Goal: Transaction & Acquisition: Book appointment/travel/reservation

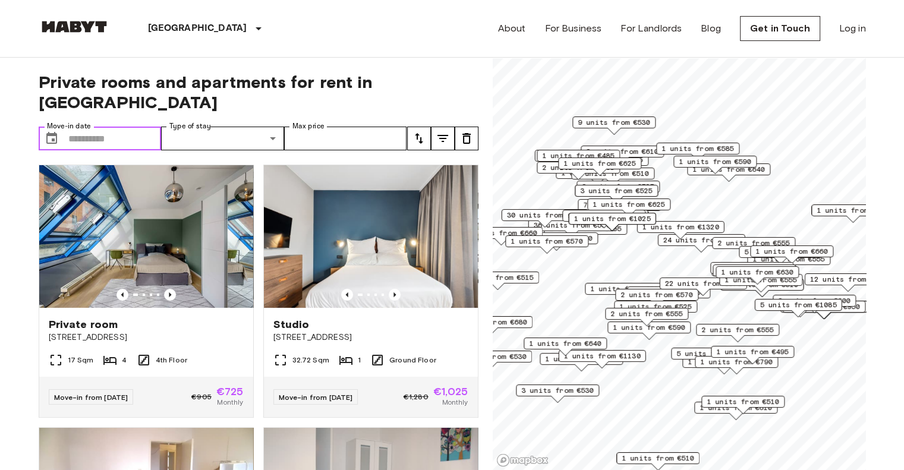
click at [97, 127] on input "Move-in date" at bounding box center [114, 139] width 93 height 24
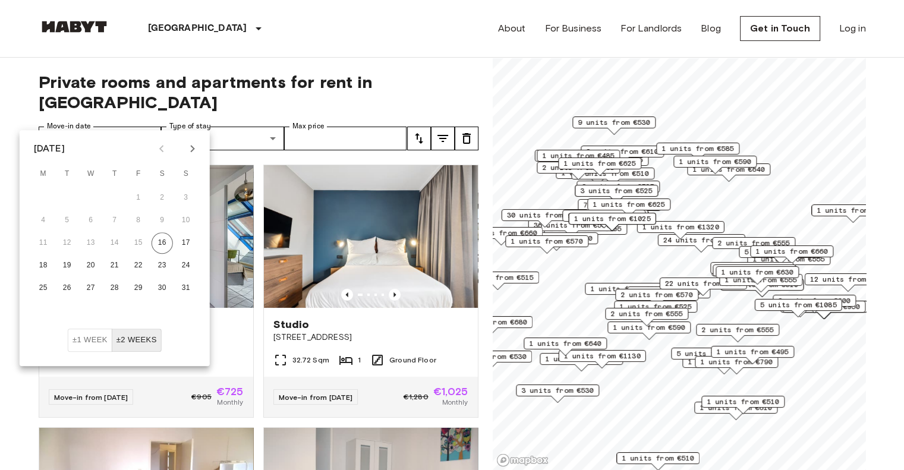
click at [193, 151] on icon "Next month" at bounding box center [192, 148] width 14 height 14
click at [157, 240] on button "20" at bounding box center [162, 242] width 21 height 21
type input "**********"
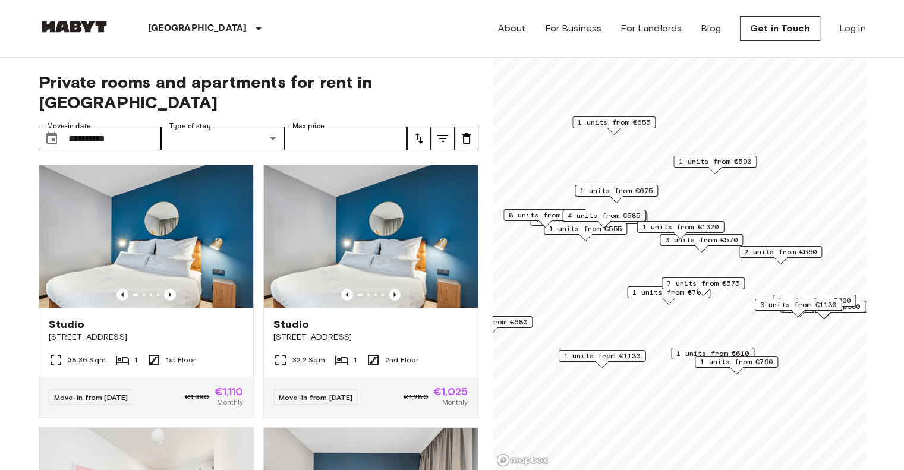
click at [188, 121] on label "Type of stay" at bounding box center [190, 126] width 42 height 10
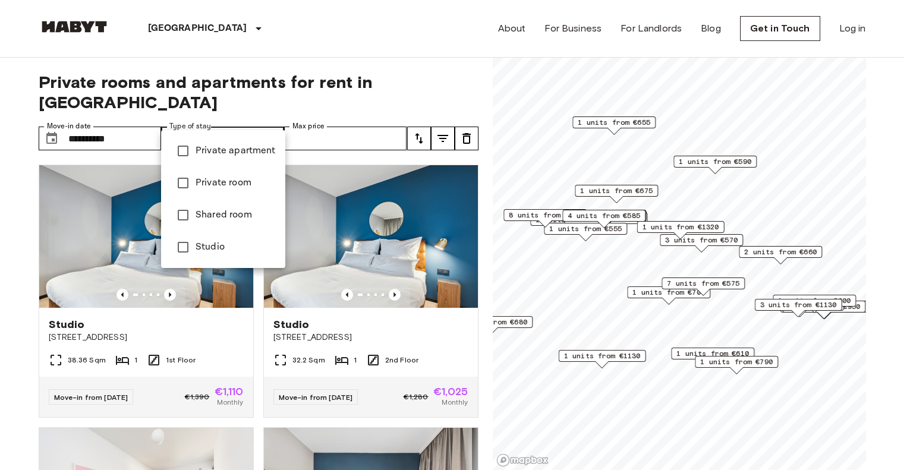
type input "**********"
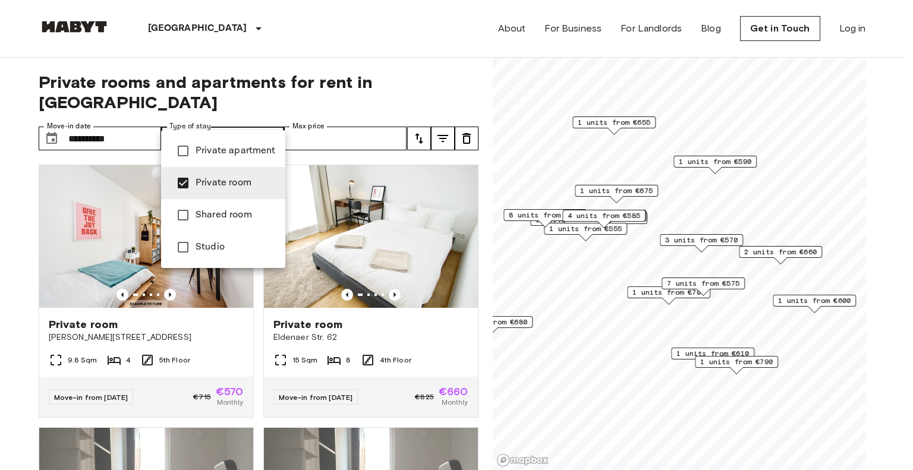
click at [333, 122] on div at bounding box center [456, 235] width 913 height 470
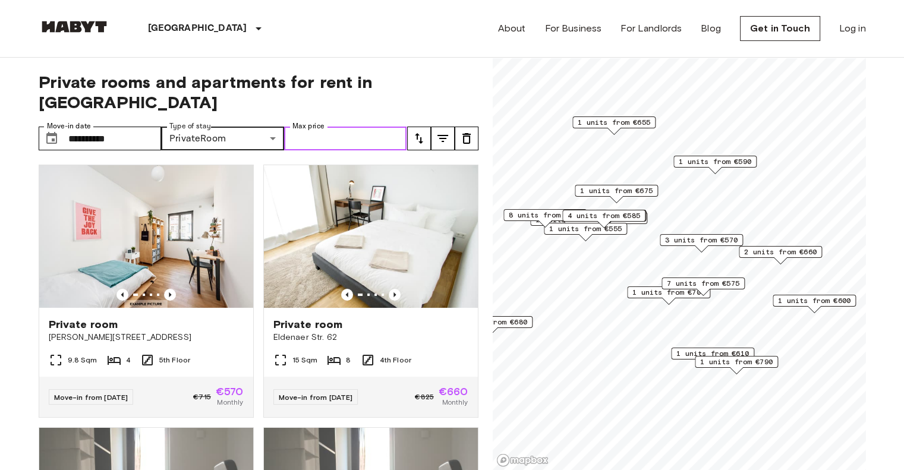
click at [388, 127] on input "Max price" at bounding box center [345, 139] width 123 height 24
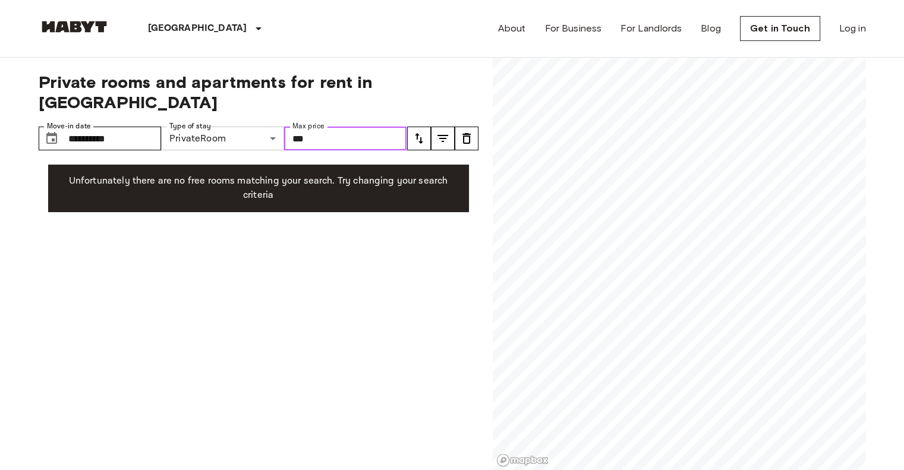
type input "***"
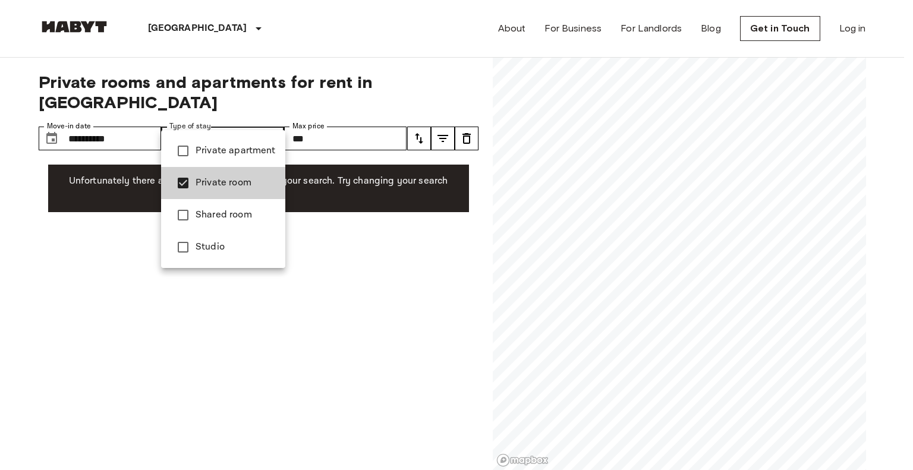
click at [209, 218] on span "Shared room" at bounding box center [236, 215] width 80 height 14
type input "**********"
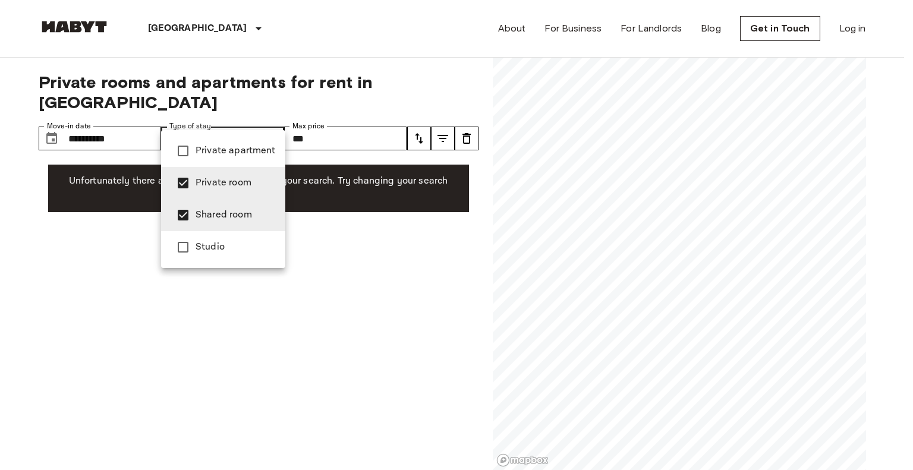
click at [354, 115] on div at bounding box center [456, 235] width 913 height 470
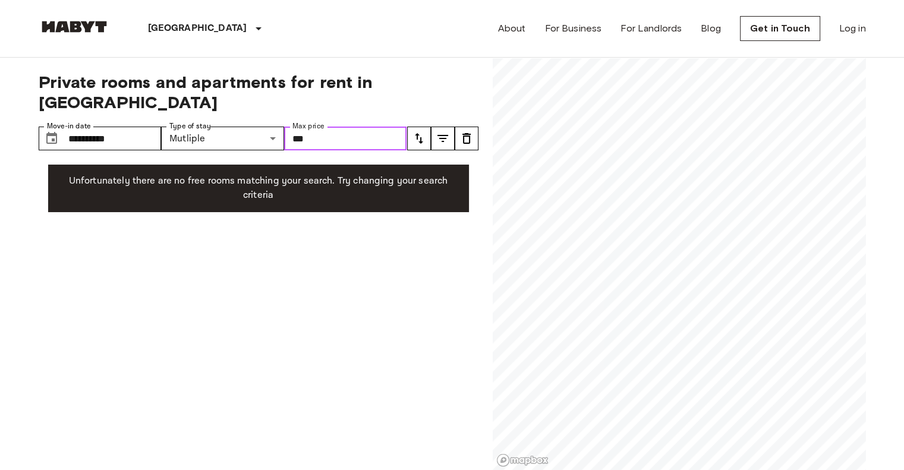
click at [355, 127] on input "***" at bounding box center [345, 139] width 123 height 24
type input "*"
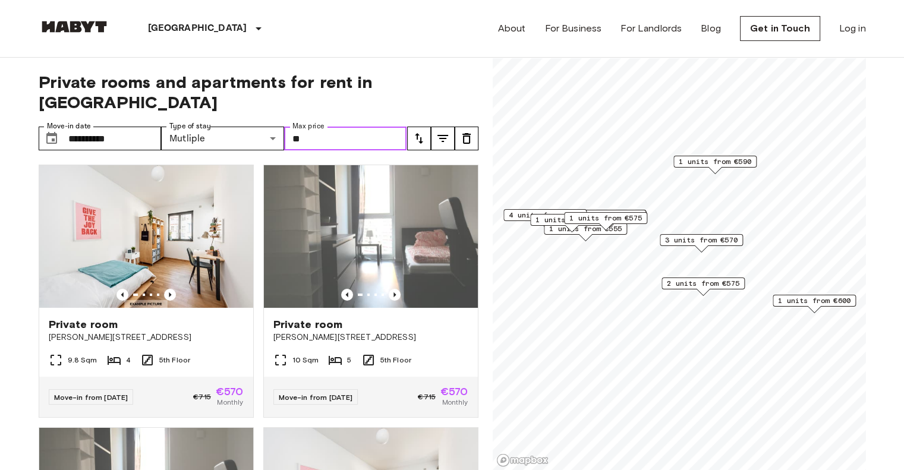
type input "*"
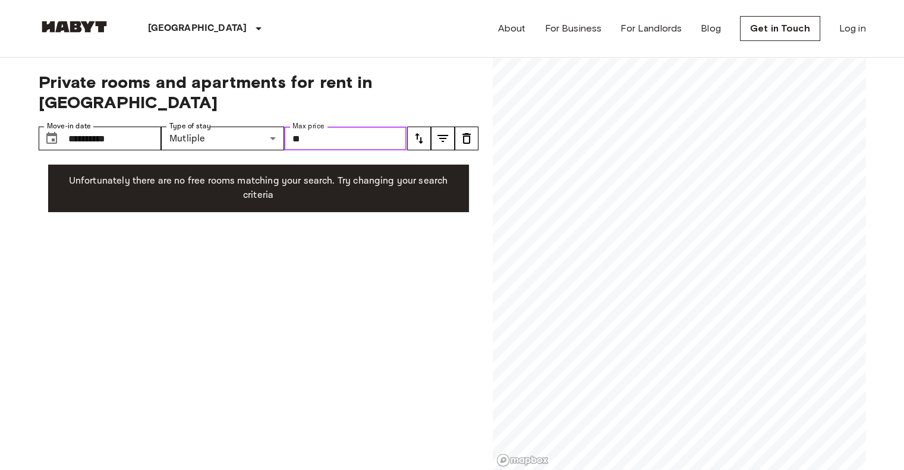
type input "*"
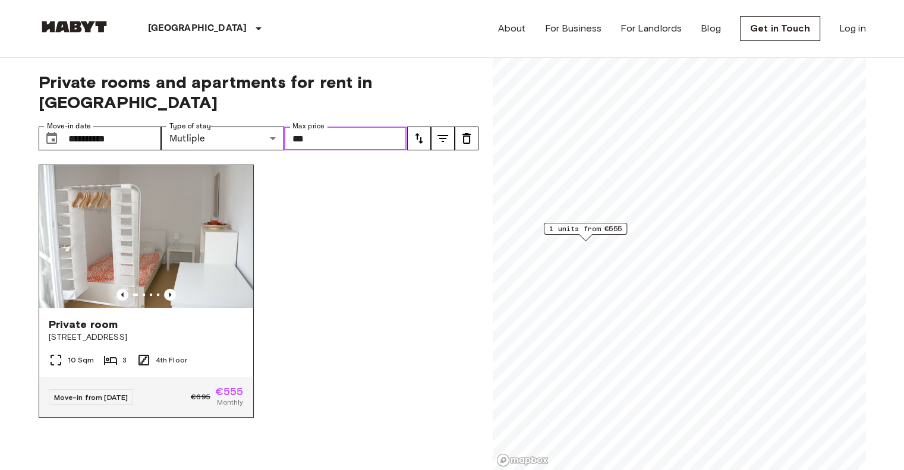
click at [136, 200] on img at bounding box center [146, 236] width 214 height 143
type input "***"
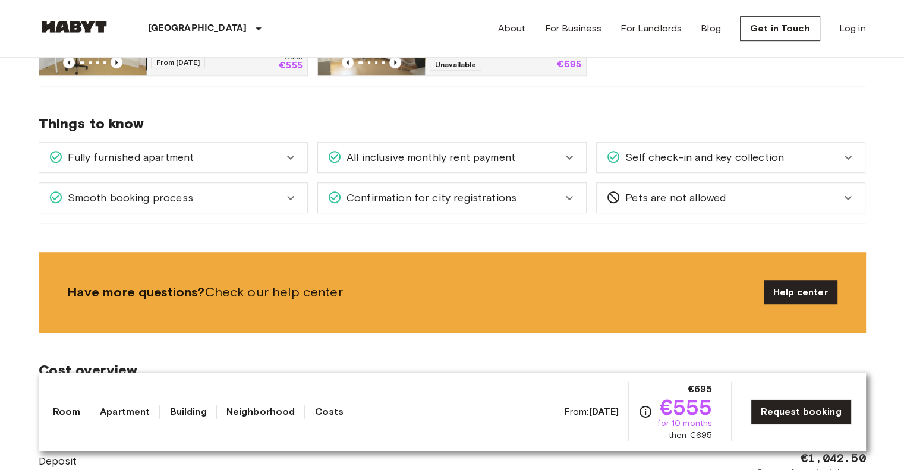
scroll to position [773, 0]
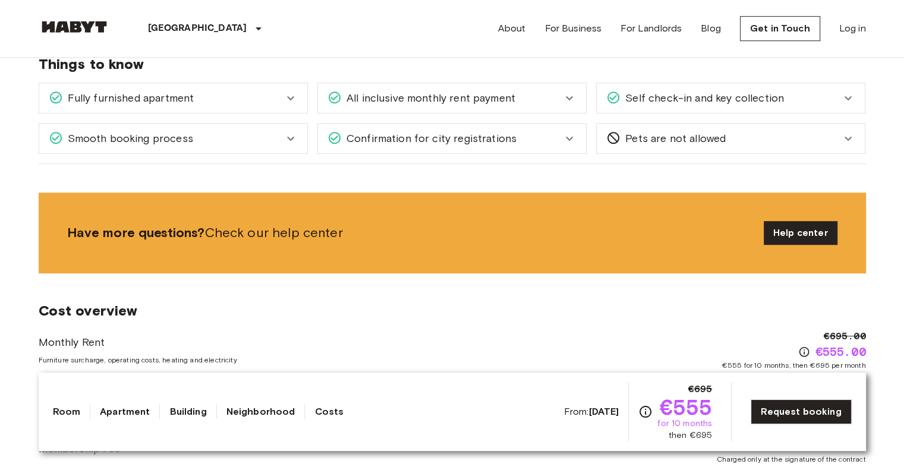
click at [261, 414] on link "Neighborhood" at bounding box center [260, 412] width 69 height 14
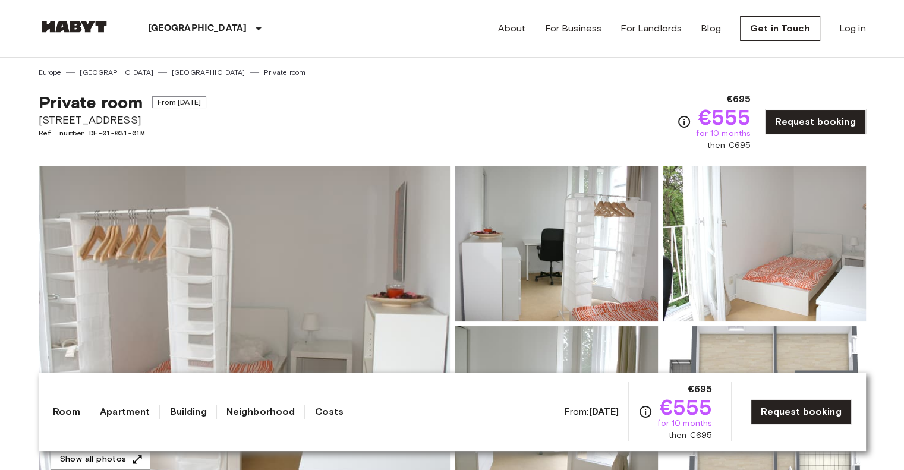
scroll to position [119, 0]
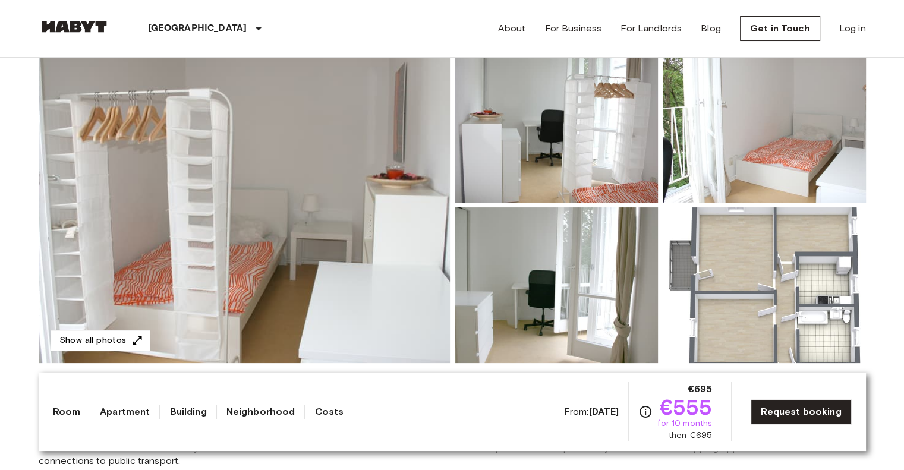
click at [383, 153] on img at bounding box center [244, 205] width 411 height 316
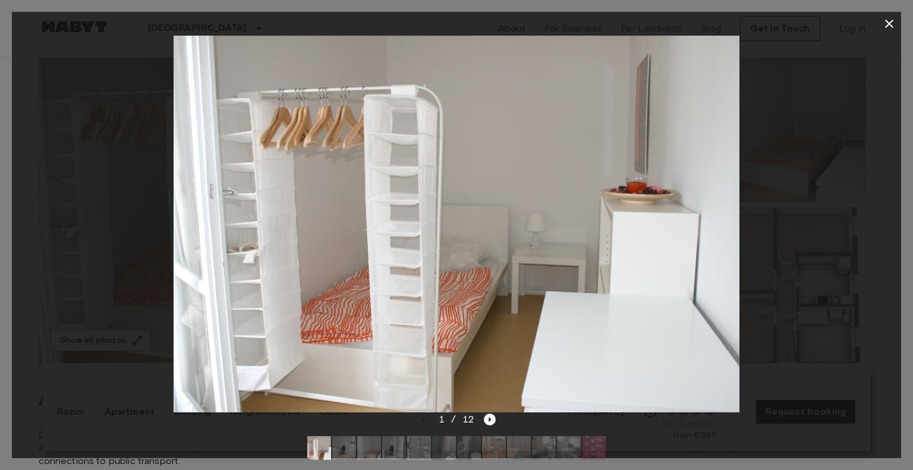
click at [489, 418] on icon "Next image" at bounding box center [490, 419] width 2 height 5
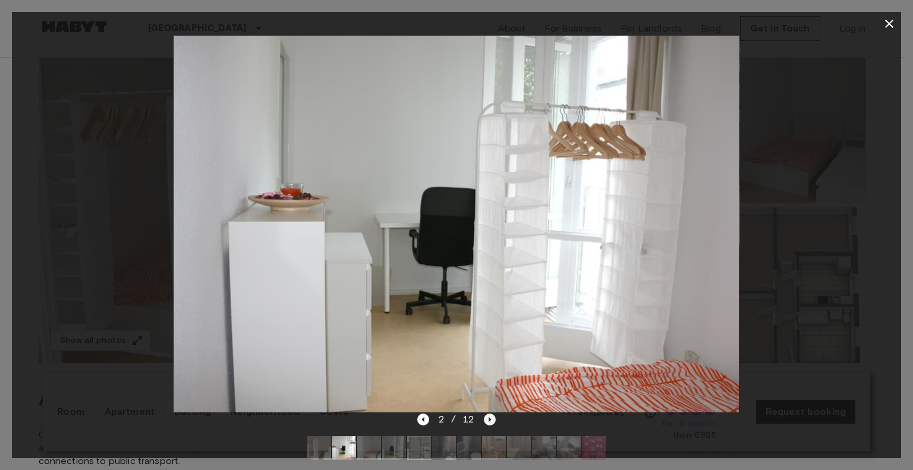
click at [489, 418] on icon "Next image" at bounding box center [490, 419] width 2 height 5
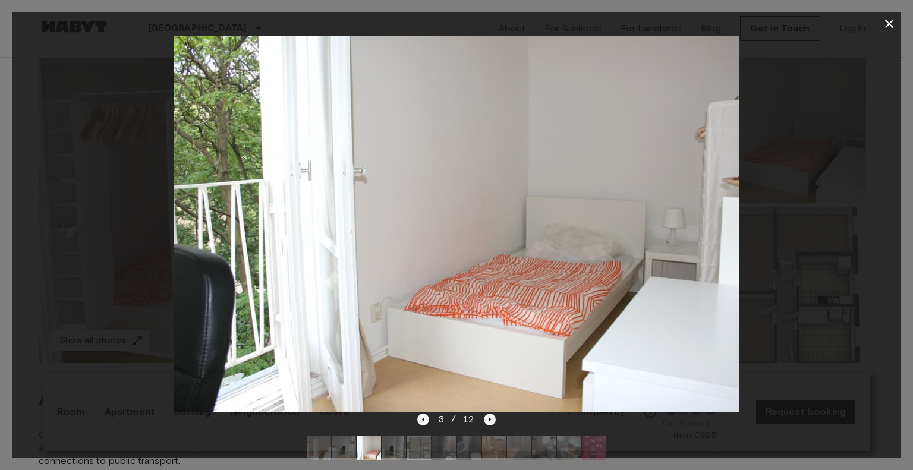
click at [488, 416] on icon "Next image" at bounding box center [490, 420] width 12 height 12
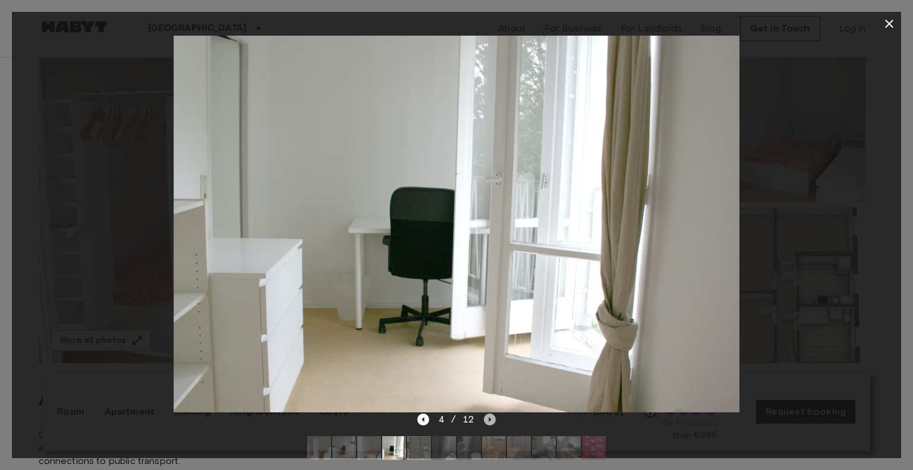
click at [488, 416] on icon "Next image" at bounding box center [490, 420] width 12 height 12
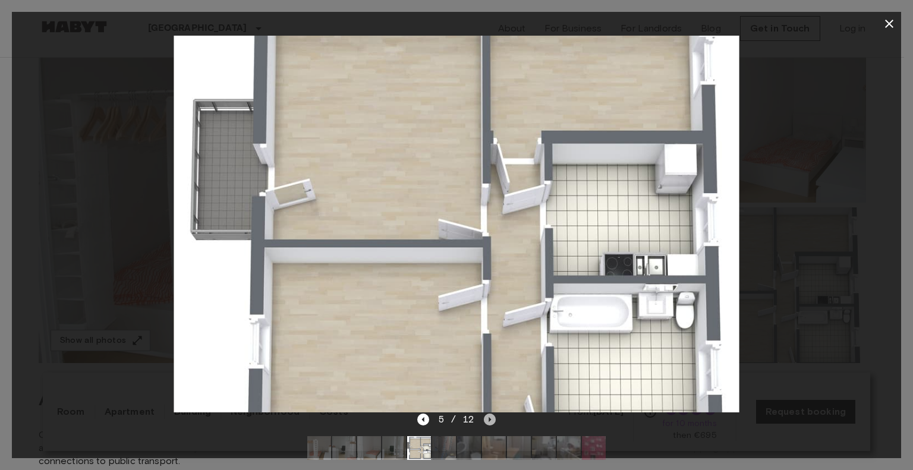
click at [488, 416] on icon "Next image" at bounding box center [490, 420] width 12 height 12
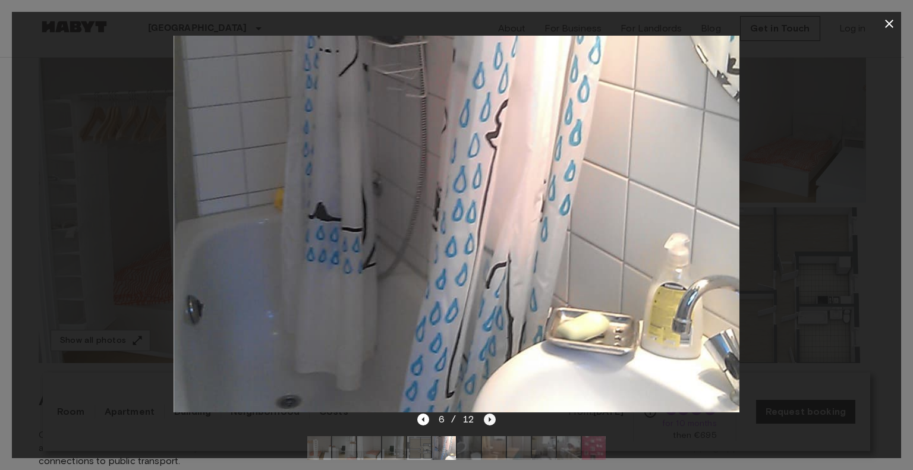
click at [488, 416] on icon "Next image" at bounding box center [490, 420] width 12 height 12
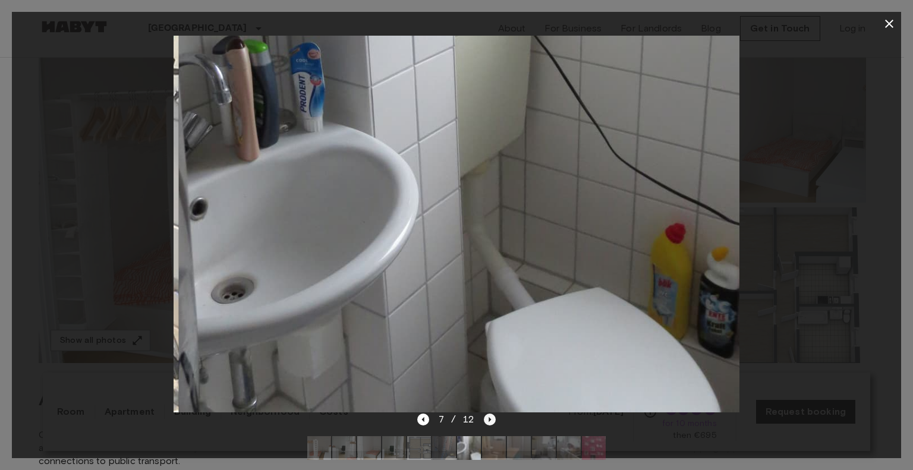
click at [488, 416] on icon "Next image" at bounding box center [490, 420] width 12 height 12
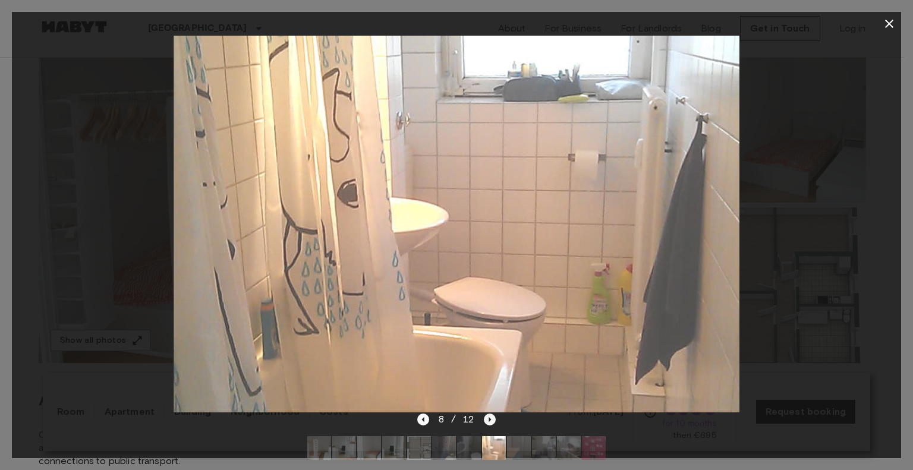
click at [488, 416] on icon "Next image" at bounding box center [490, 420] width 12 height 12
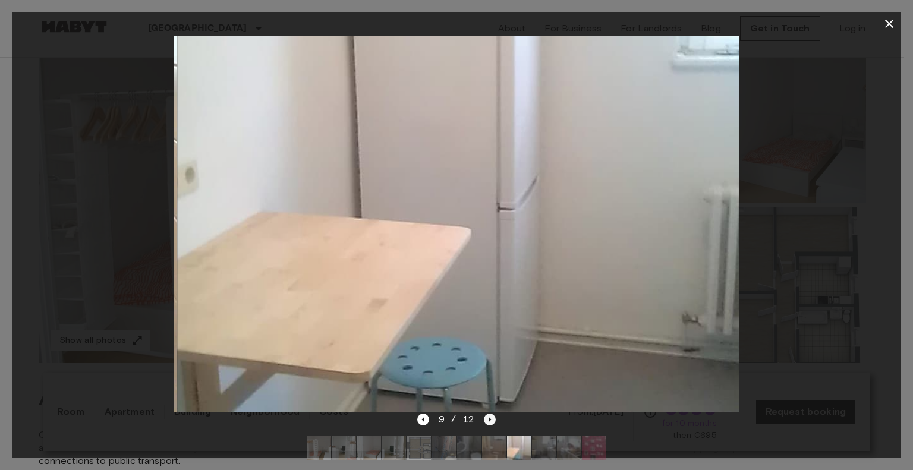
click at [488, 416] on icon "Next image" at bounding box center [490, 420] width 12 height 12
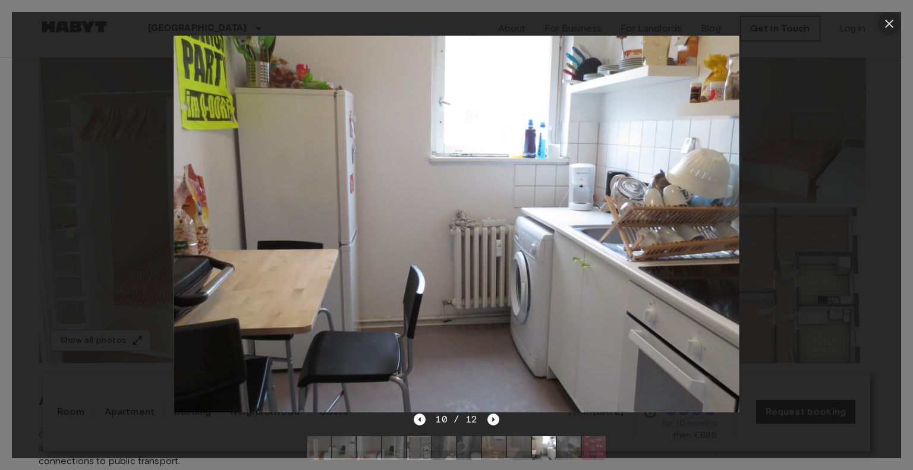
click at [882, 22] on button "button" at bounding box center [889, 24] width 24 height 24
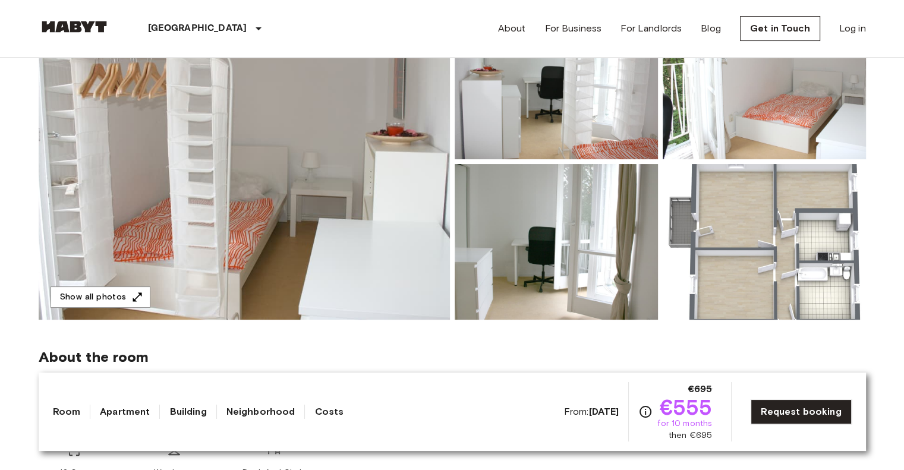
scroll to position [0, 0]
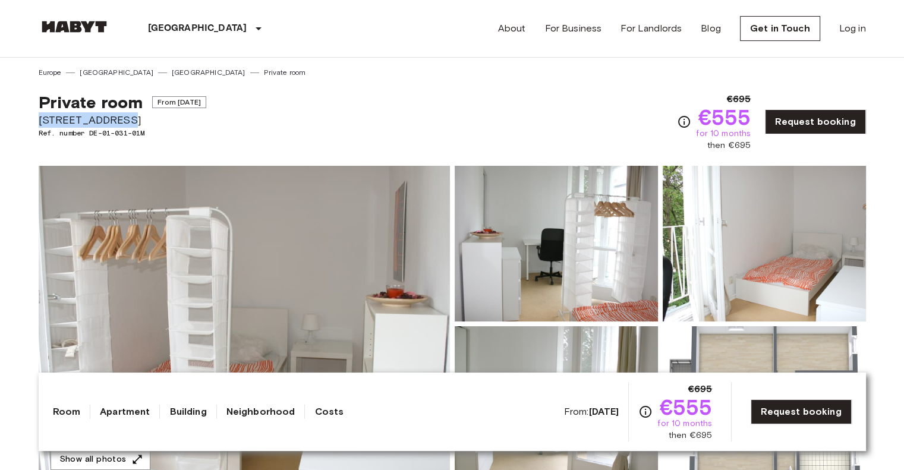
drag, startPoint x: 123, startPoint y: 118, endPoint x: 36, endPoint y: 123, distance: 87.5
copy span "Dreysestraße 12"
click at [345, 121] on div "Private room From Oct 4 2025 Dreysestraße 12 Ref. number DE-01-031-01M €695 €55…" at bounding box center [452, 115] width 827 height 74
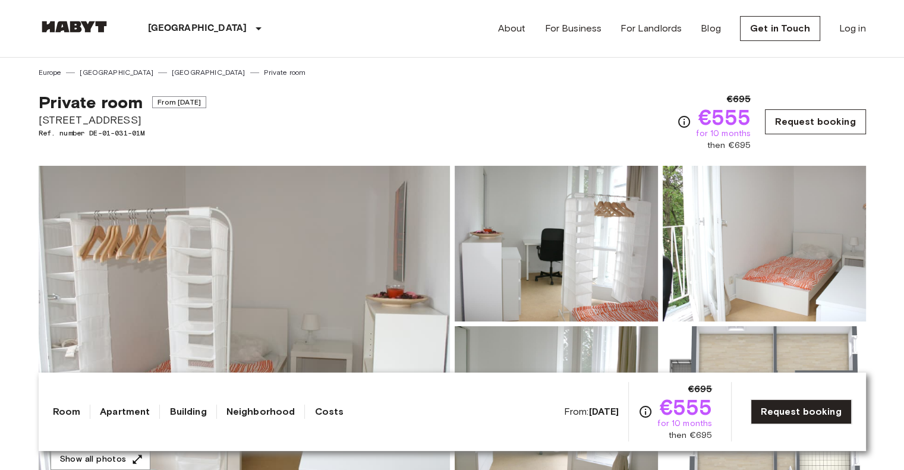
click at [805, 111] on link "Request booking" at bounding box center [815, 121] width 100 height 25
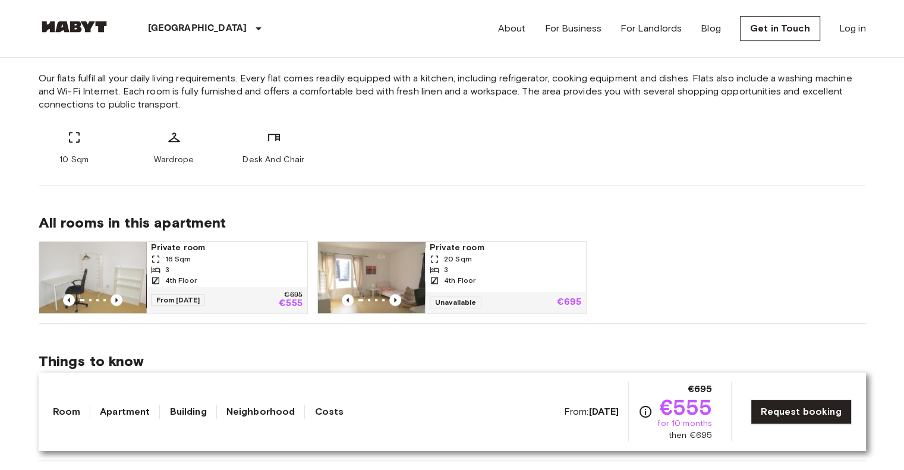
scroll to position [535, 0]
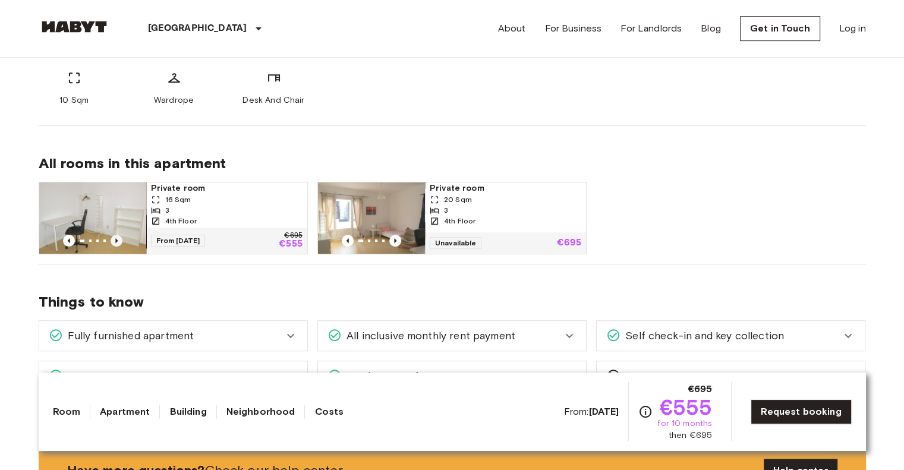
click at [117, 238] on icon "Previous image" at bounding box center [117, 241] width 12 height 12
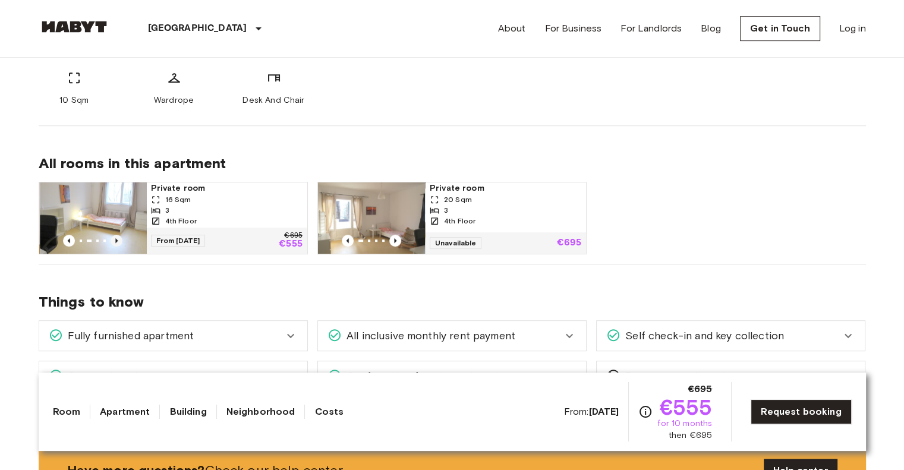
click at [117, 238] on icon "Previous image" at bounding box center [117, 241] width 12 height 12
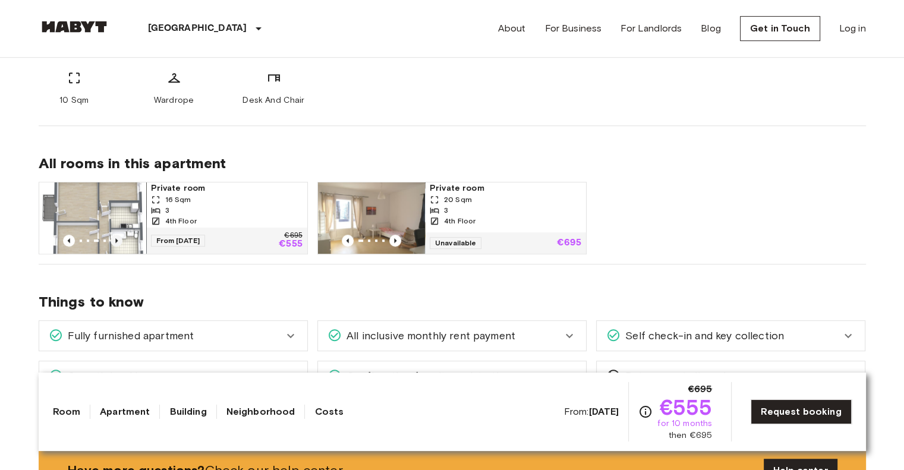
click at [117, 238] on icon "Previous image" at bounding box center [117, 241] width 12 height 12
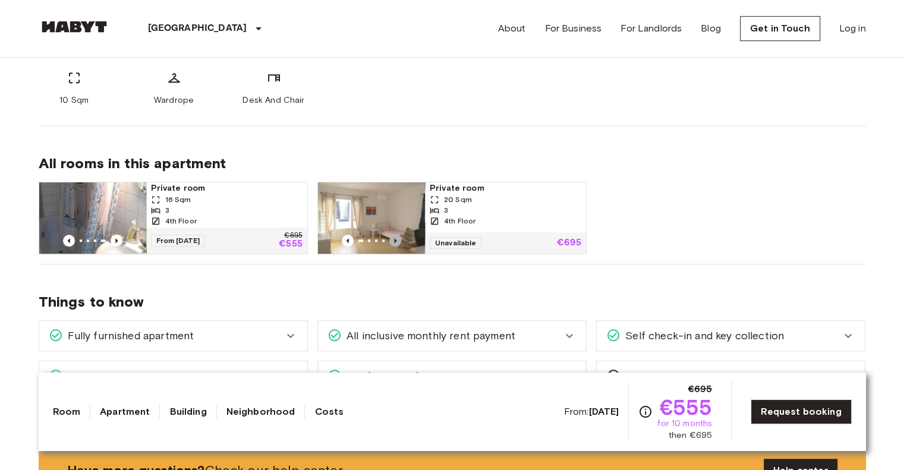
click at [391, 240] on icon "Previous image" at bounding box center [395, 241] width 12 height 12
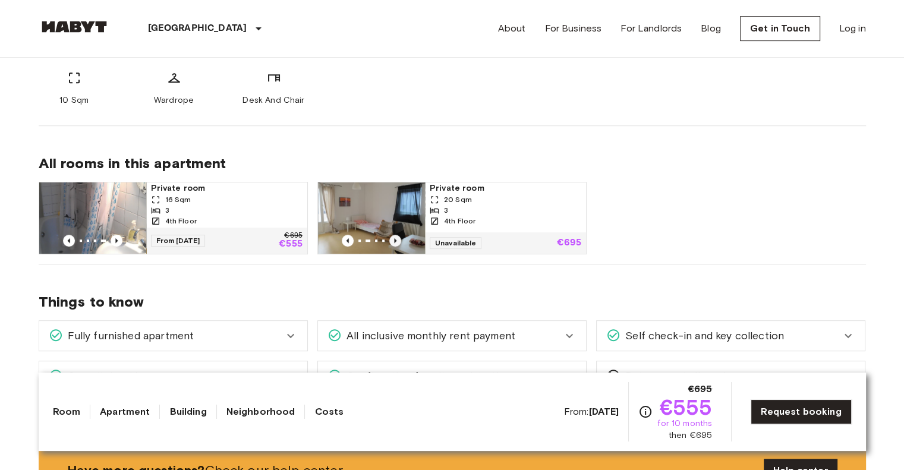
click at [391, 240] on icon "Previous image" at bounding box center [395, 241] width 12 height 12
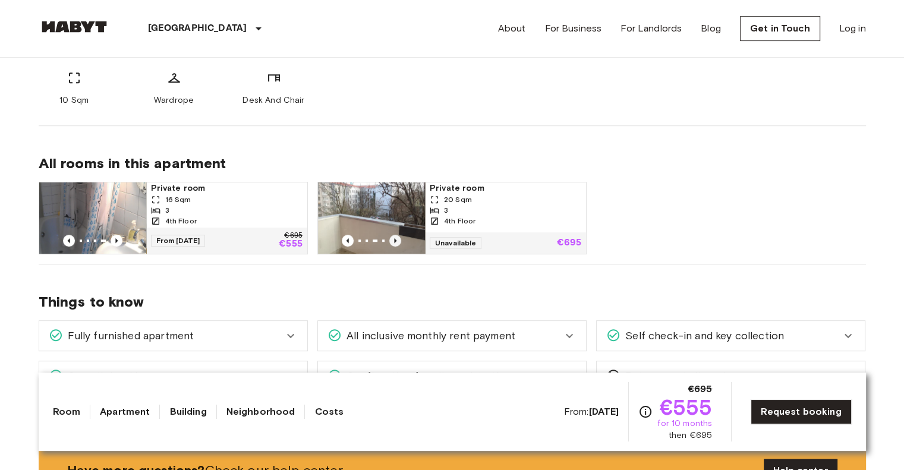
click at [392, 240] on icon "Previous image" at bounding box center [395, 241] width 12 height 12
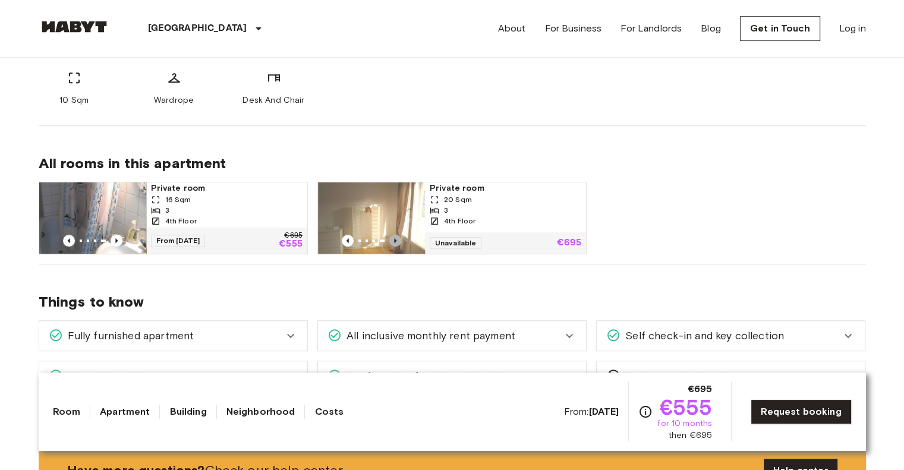
click at [392, 240] on icon "Previous image" at bounding box center [395, 241] width 12 height 12
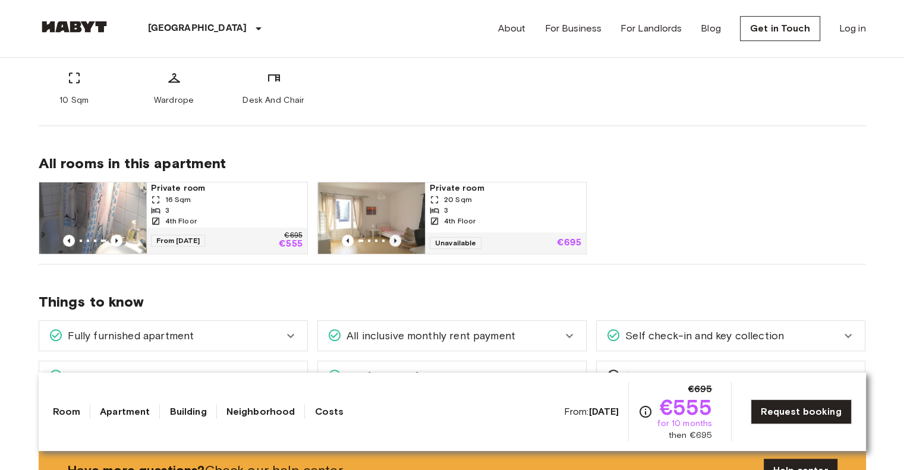
click at [392, 240] on icon "Previous image" at bounding box center [395, 241] width 12 height 12
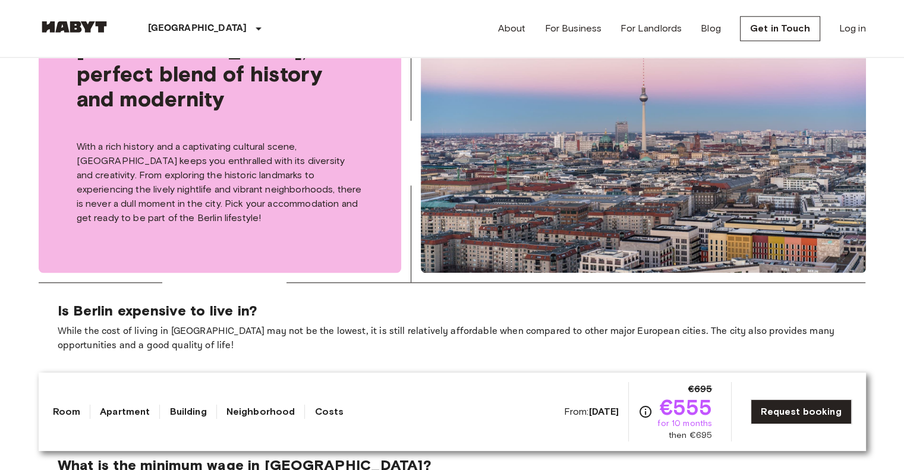
scroll to position [1427, 0]
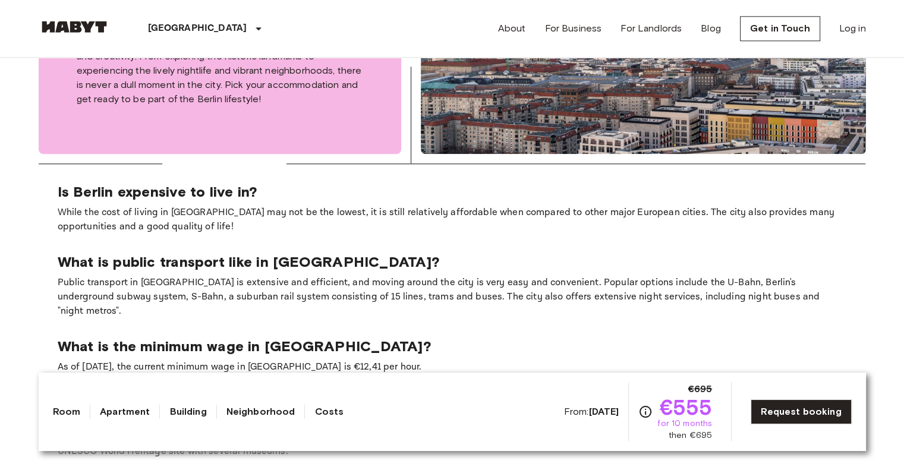
click at [64, 419] on link "Room" at bounding box center [67, 412] width 28 height 14
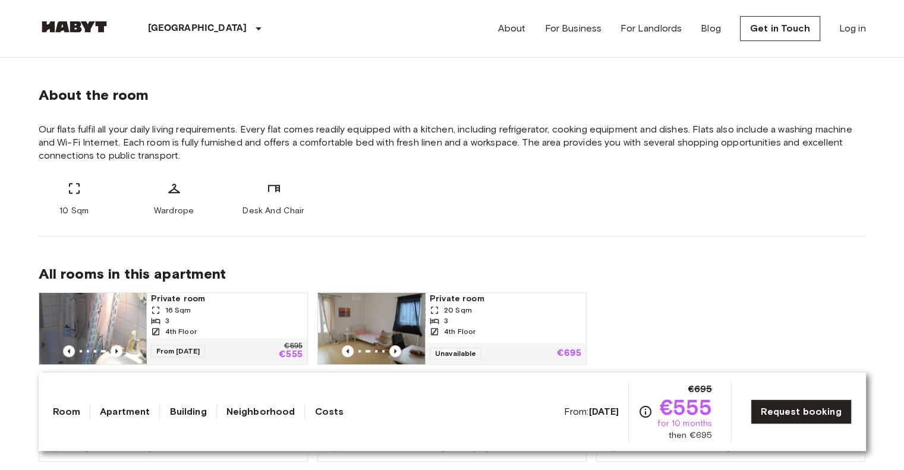
click at [106, 406] on link "Apartment" at bounding box center [125, 412] width 50 height 14
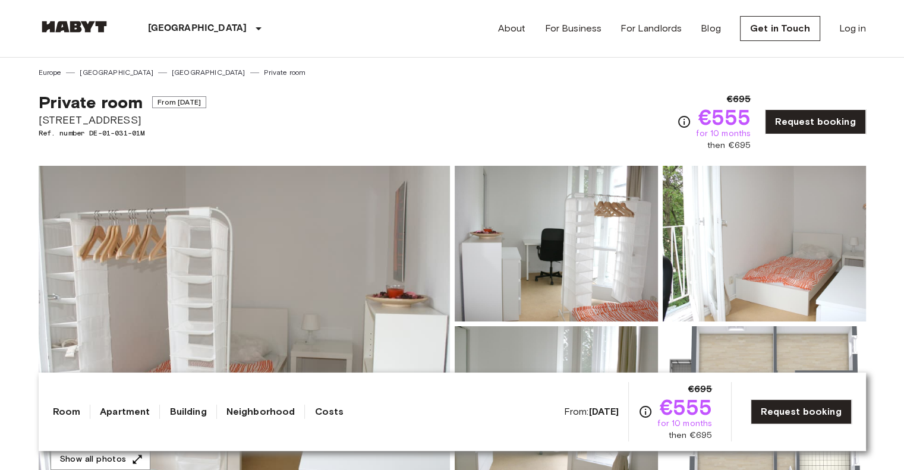
click at [193, 412] on link "Building" at bounding box center [187, 412] width 37 height 14
click at [276, 415] on link "Neighborhood" at bounding box center [260, 412] width 69 height 14
click at [325, 411] on link "Costs" at bounding box center [328, 412] width 29 height 14
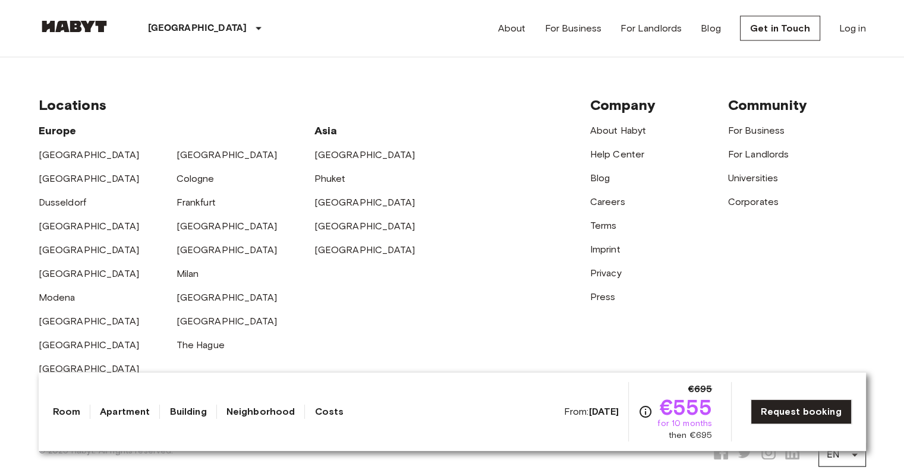
scroll to position [2362, 0]
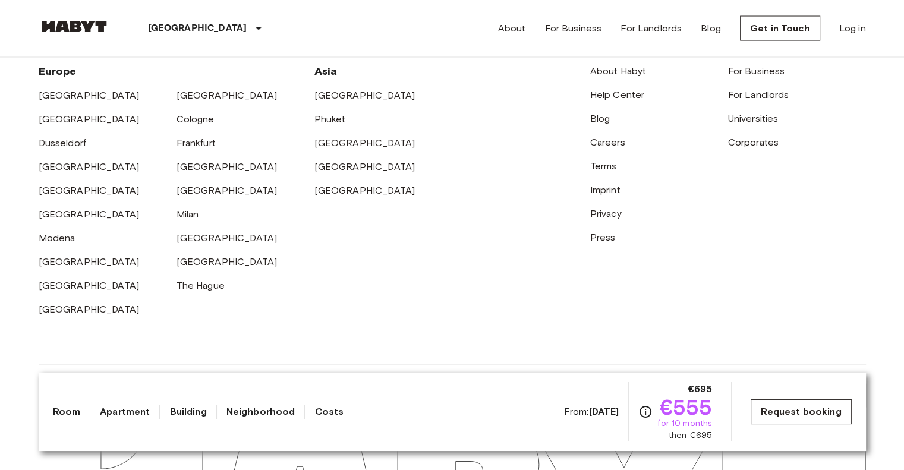
click at [837, 415] on link "Request booking" at bounding box center [801, 411] width 100 height 25
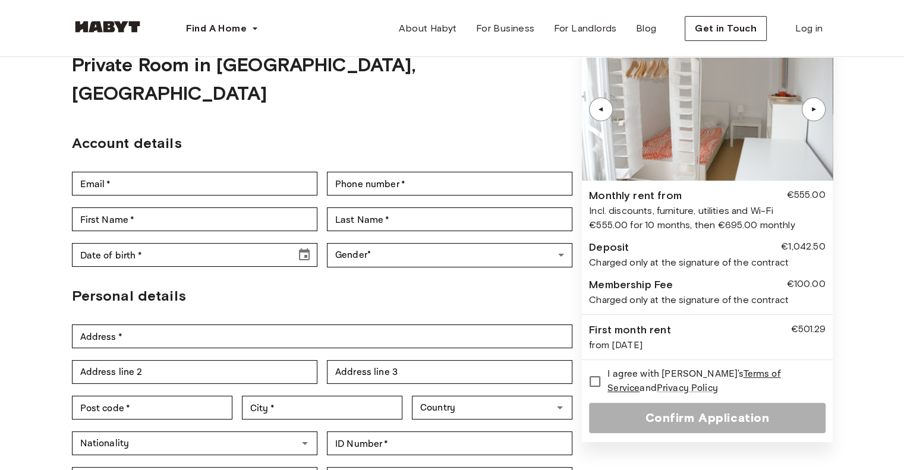
scroll to position [238, 0]
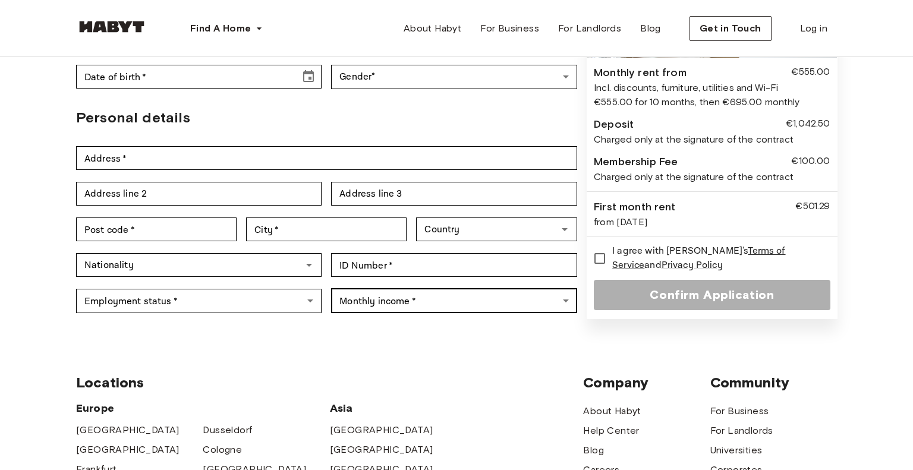
click at [384, 274] on body "Find A Home [GEOGRAPHIC_DATA] [GEOGRAPHIC_DATA] [GEOGRAPHIC_DATA] [GEOGRAPHIC_D…" at bounding box center [456, 322] width 913 height 1120
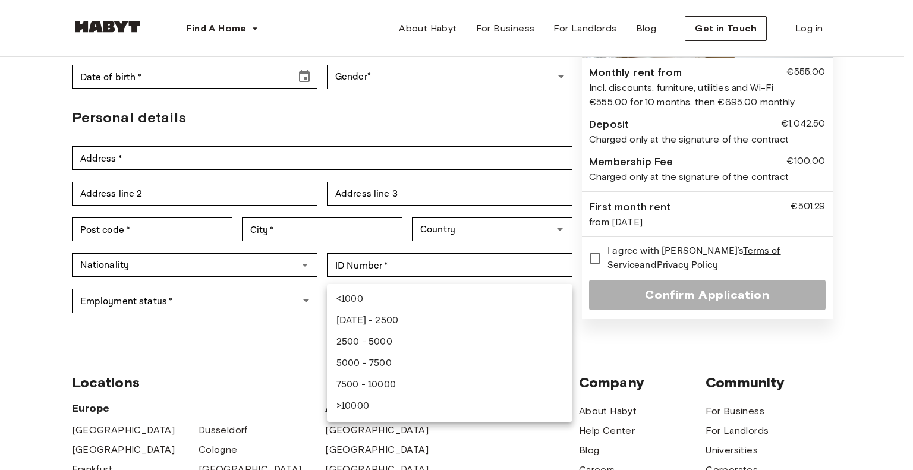
click at [384, 274] on div at bounding box center [456, 235] width 913 height 470
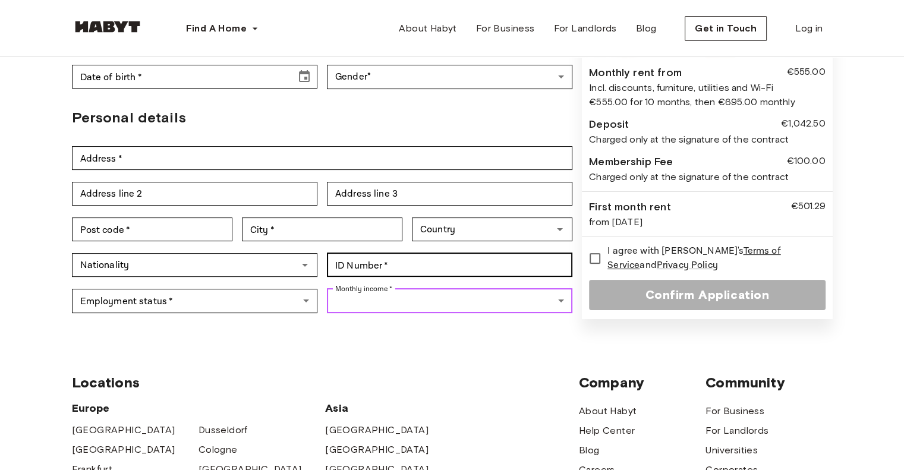
scroll to position [0, 0]
